Goal: Check status

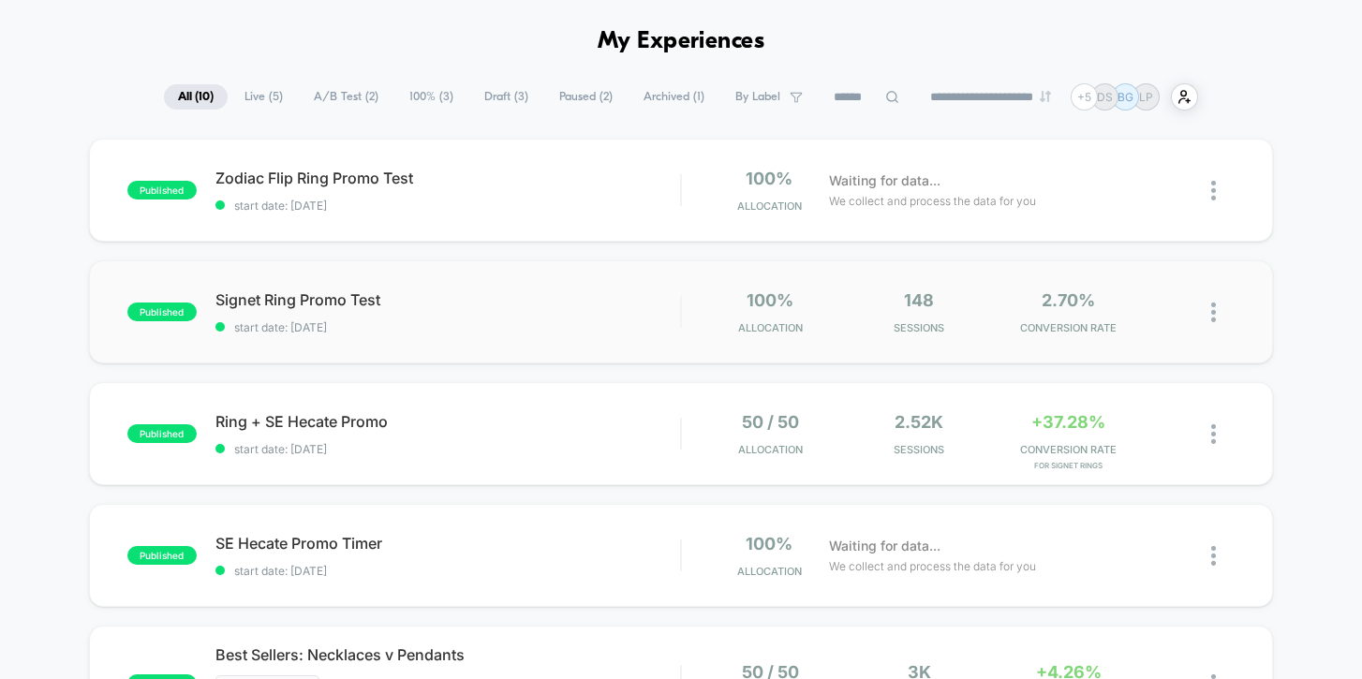
scroll to position [77, 0]
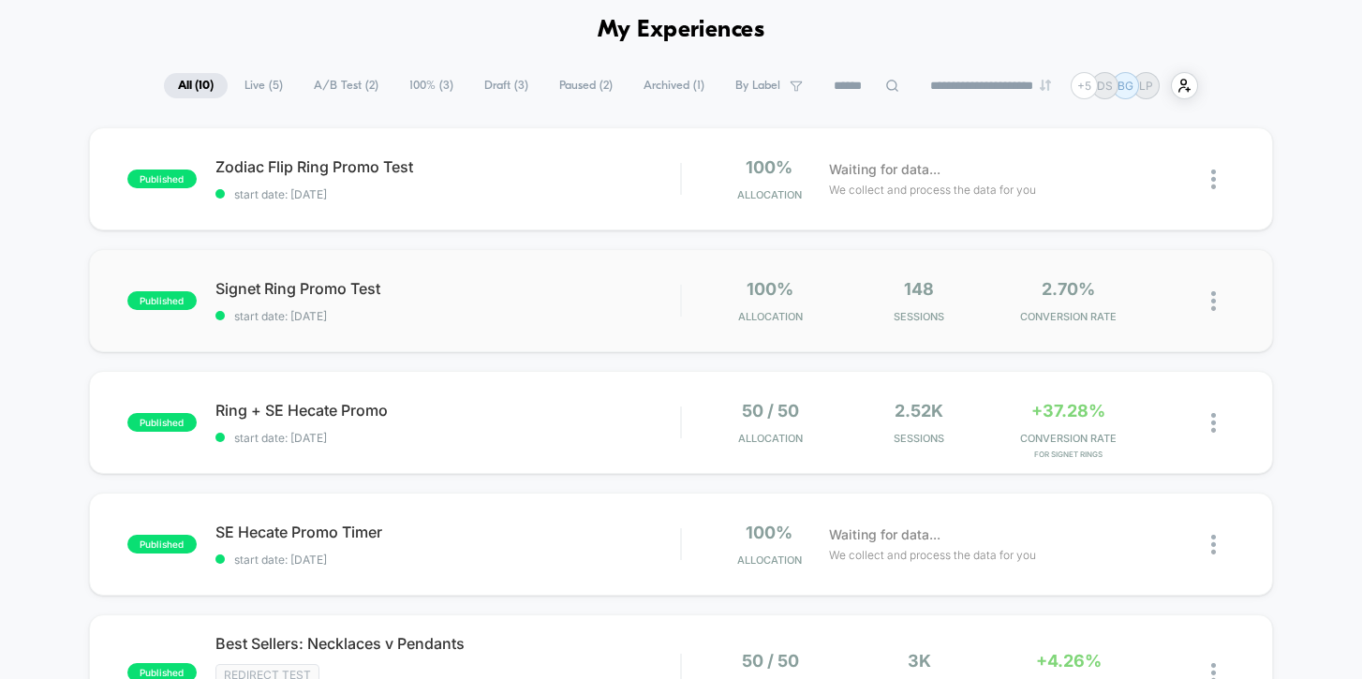
click at [606, 323] on div "published Signet Ring Promo Test start date: [DATE] 100% Allocation 148 Session…" at bounding box center [681, 300] width 1185 height 103
